Goal: Transaction & Acquisition: Download file/media

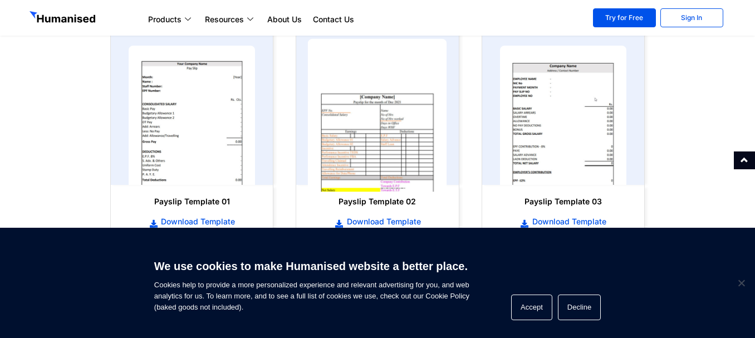
scroll to position [613, 0]
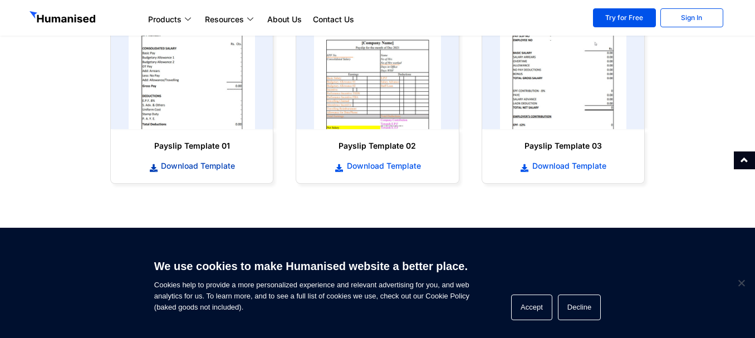
click at [230, 166] on span "Download Template" at bounding box center [196, 165] width 77 height 11
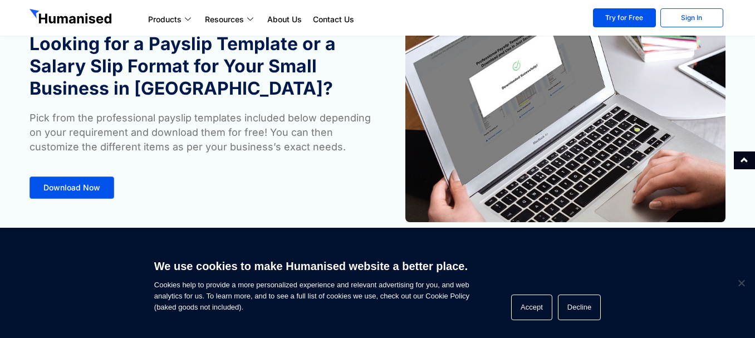
scroll to position [0, 0]
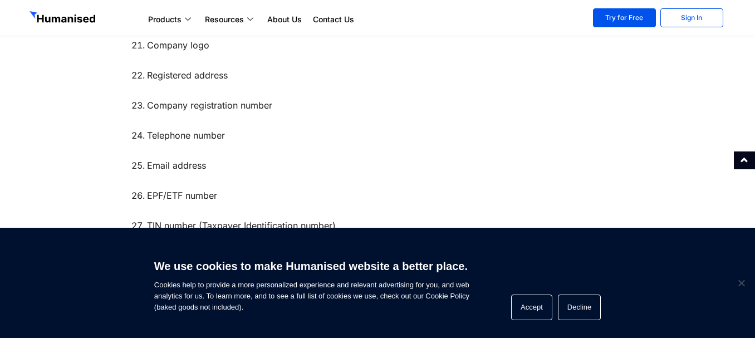
scroll to position [1671, 0]
